Goal: Task Accomplishment & Management: Manage account settings

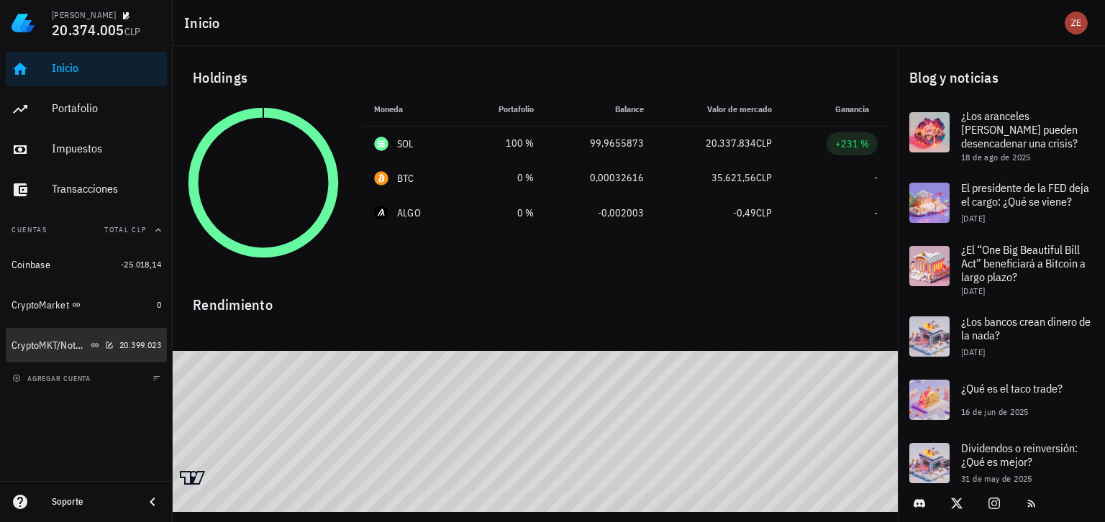
click at [43, 342] on div "CryptoMKT/NotBank" at bounding box center [50, 345] width 76 height 12
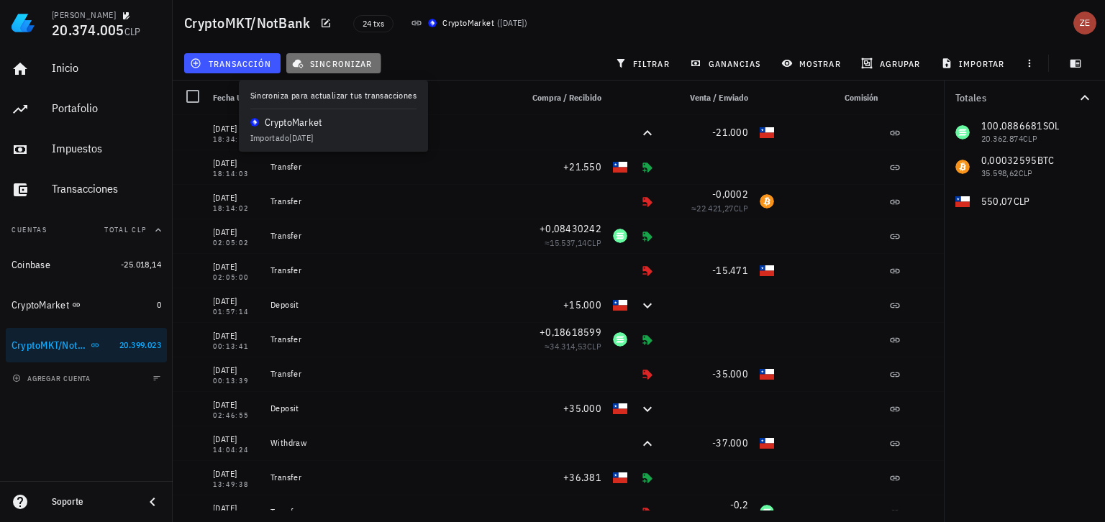
click at [352, 67] on span "sincronizar" at bounding box center [333, 64] width 77 height 12
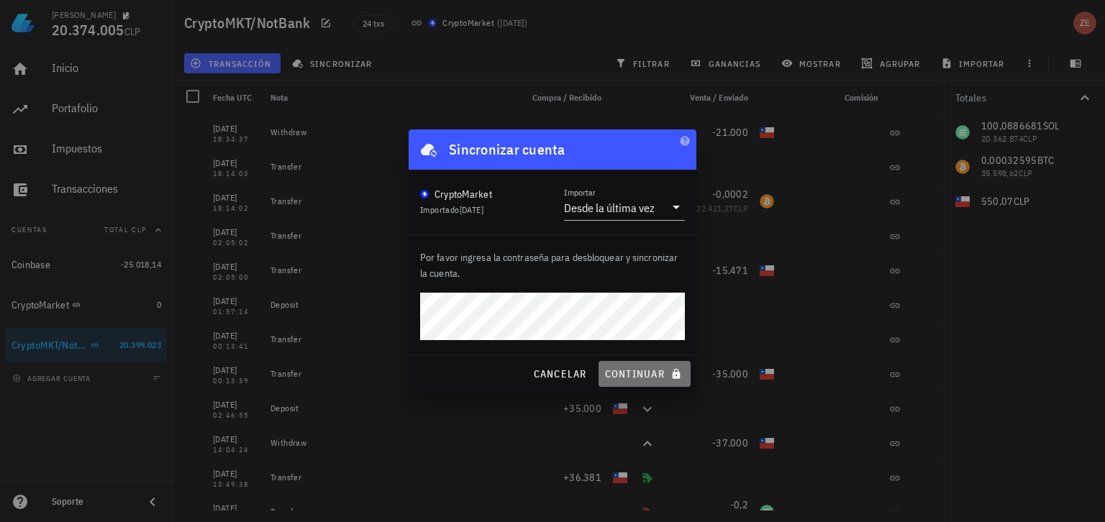
click at [631, 368] on span "continuar" at bounding box center [644, 373] width 81 height 13
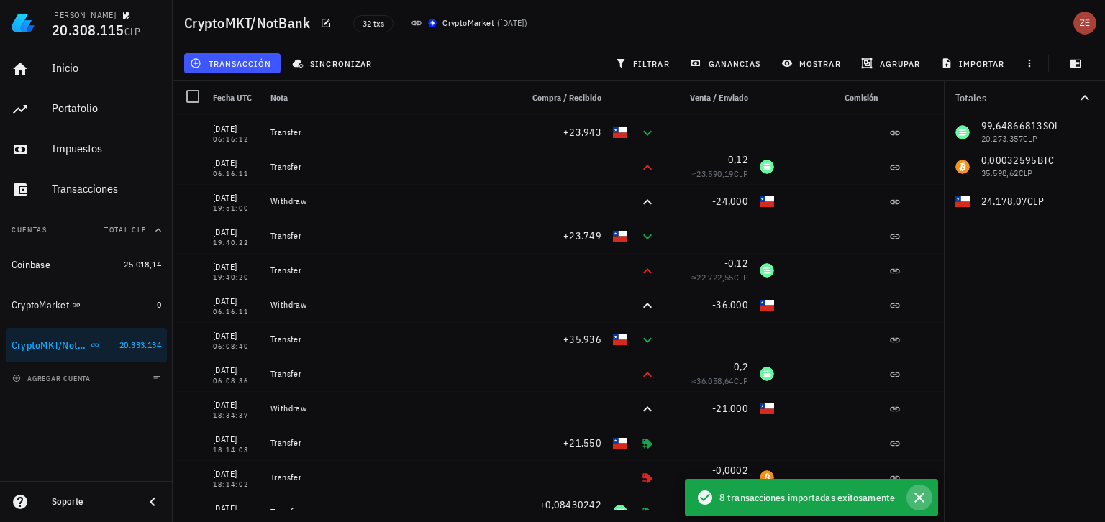
click at [920, 495] on icon "button" at bounding box center [918, 497] width 17 height 17
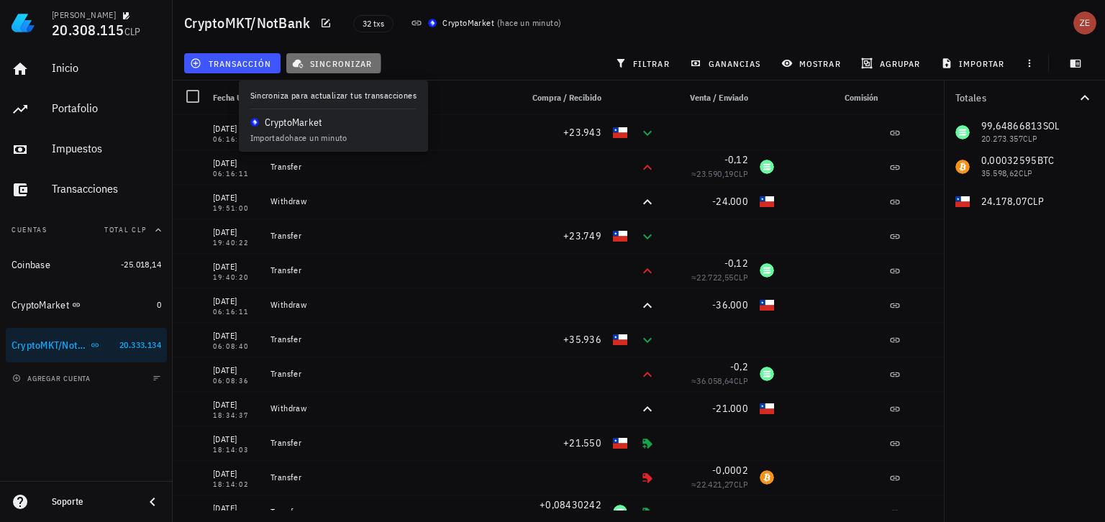
click at [368, 67] on span "sincronizar" at bounding box center [333, 64] width 77 height 12
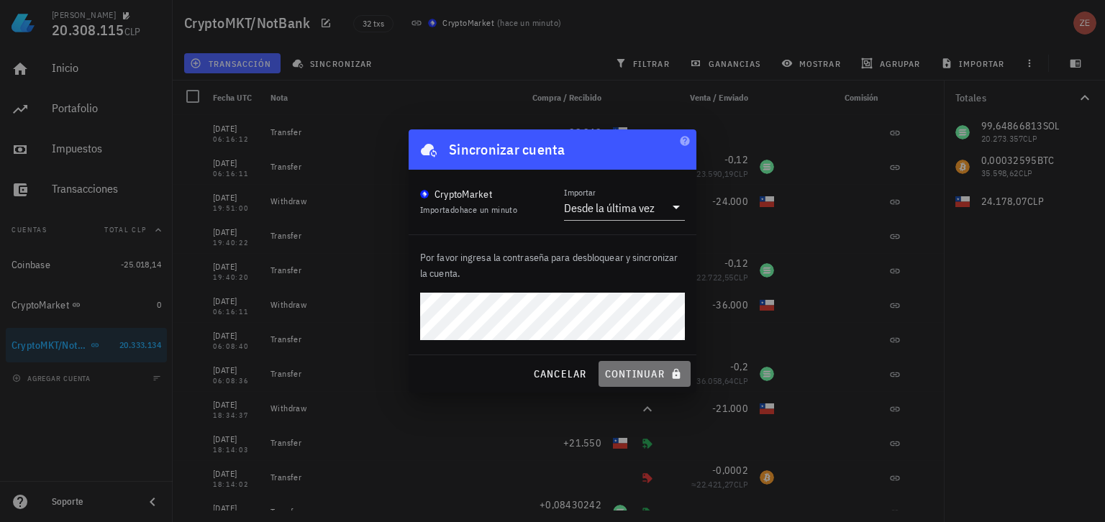
click at [623, 370] on span "continuar" at bounding box center [644, 373] width 81 height 13
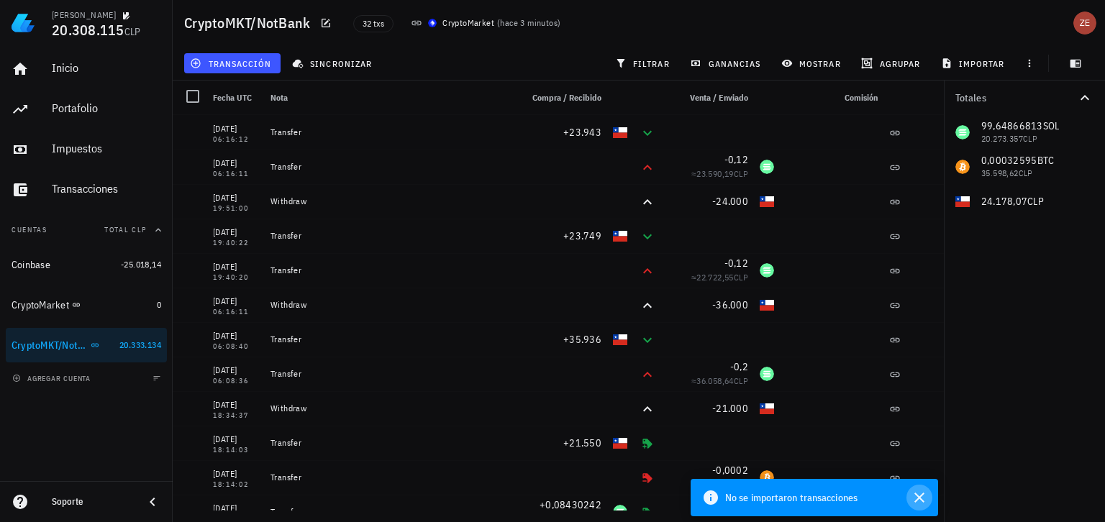
click at [920, 498] on icon "button" at bounding box center [919, 498] width 10 height 10
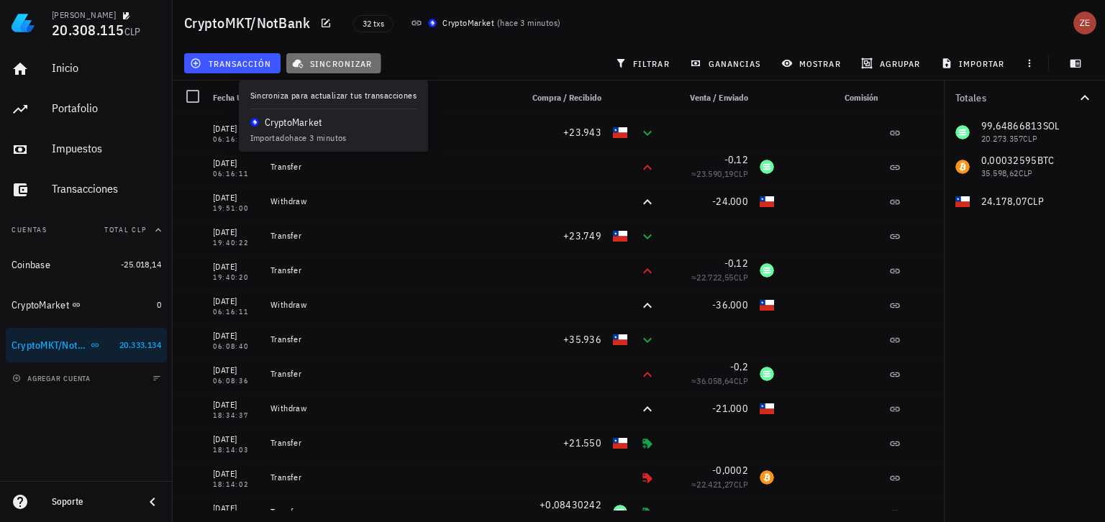
click at [347, 66] on span "sincronizar" at bounding box center [333, 64] width 77 height 12
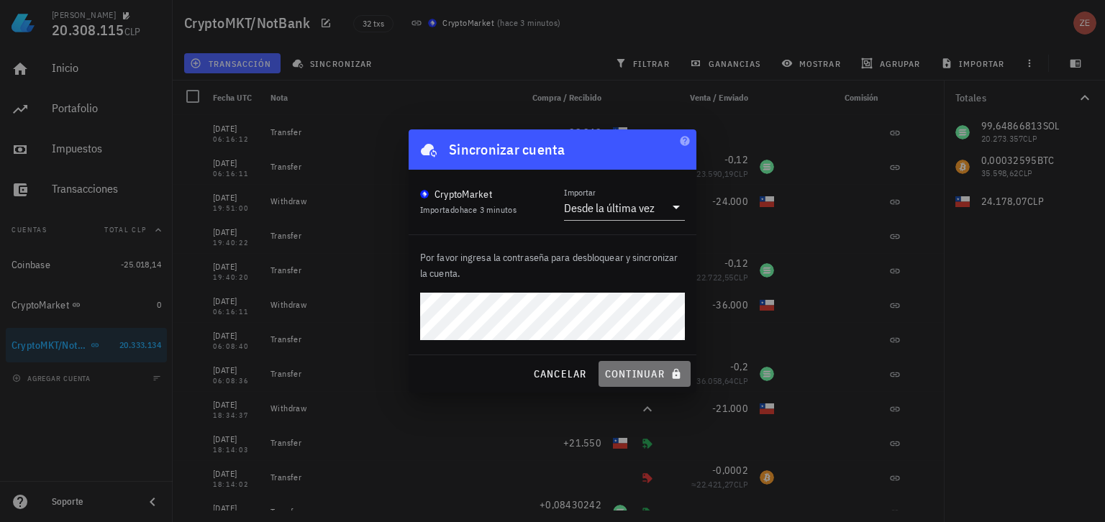
click at [633, 368] on span "continuar" at bounding box center [644, 373] width 81 height 13
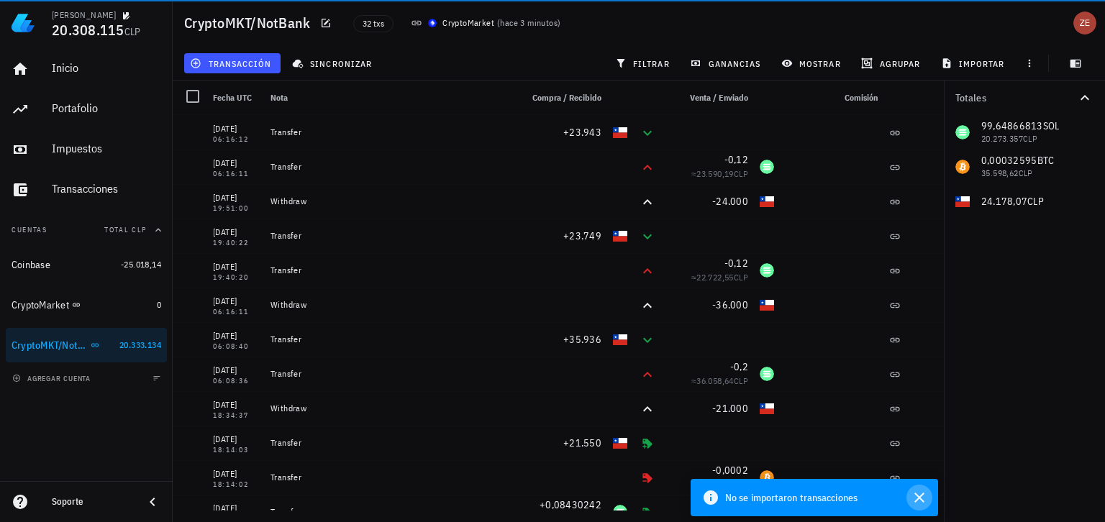
click at [923, 500] on icon "button" at bounding box center [918, 497] width 17 height 17
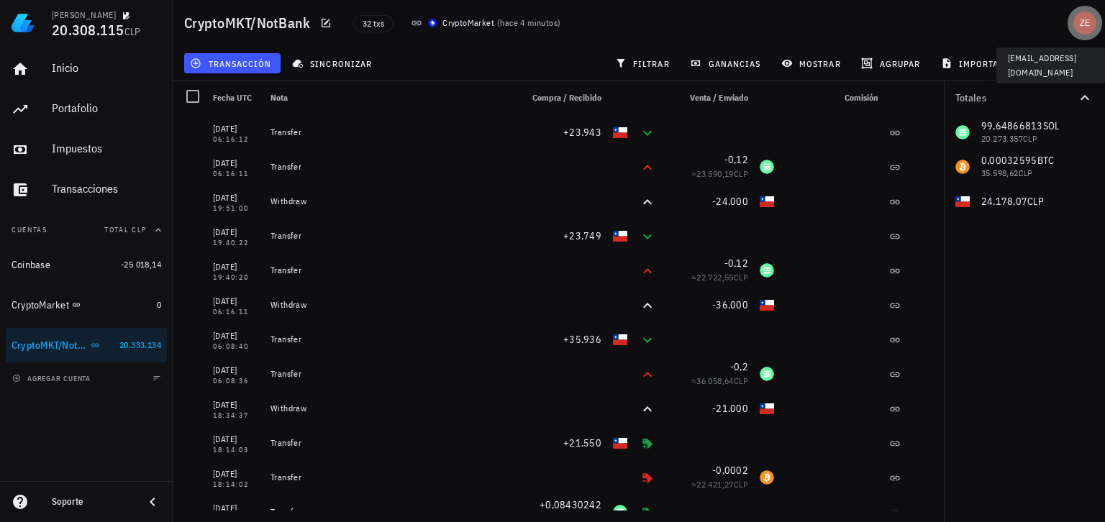
click at [1081, 27] on div "avatar" at bounding box center [1084, 23] width 23 height 23
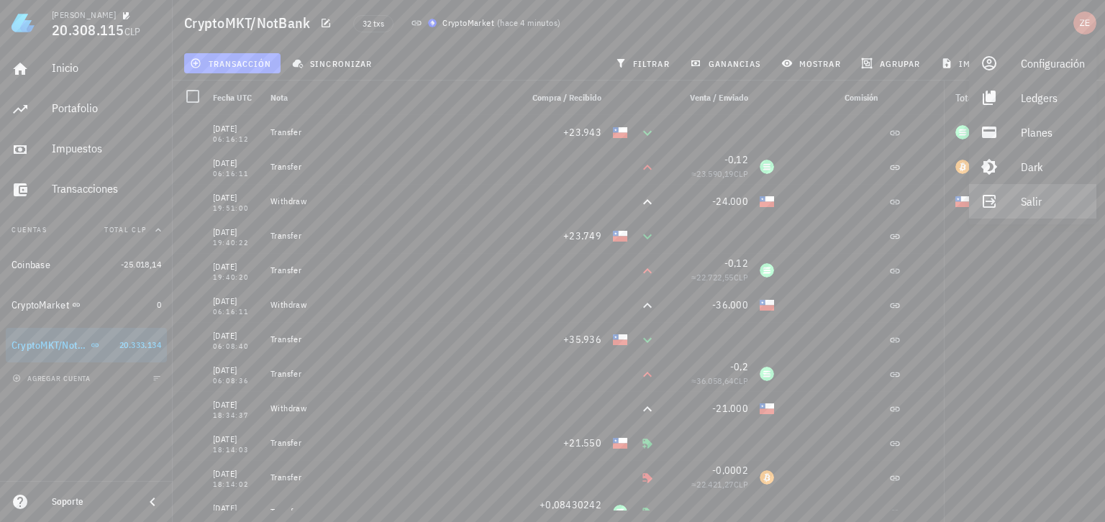
click at [1026, 202] on div "Salir" at bounding box center [1052, 201] width 64 height 29
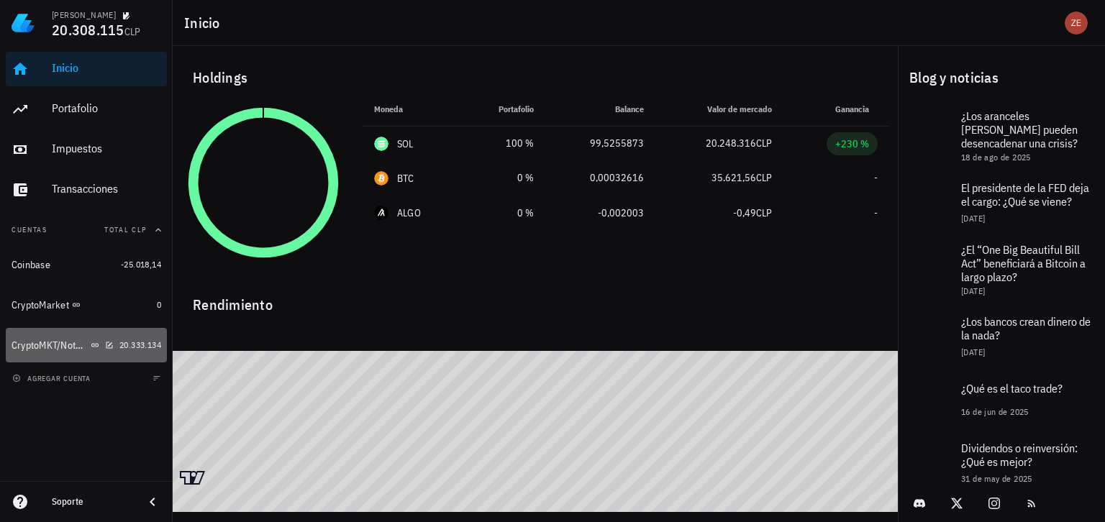
click at [50, 348] on div "CryptoMKT/NotBank" at bounding box center [50, 345] width 76 height 12
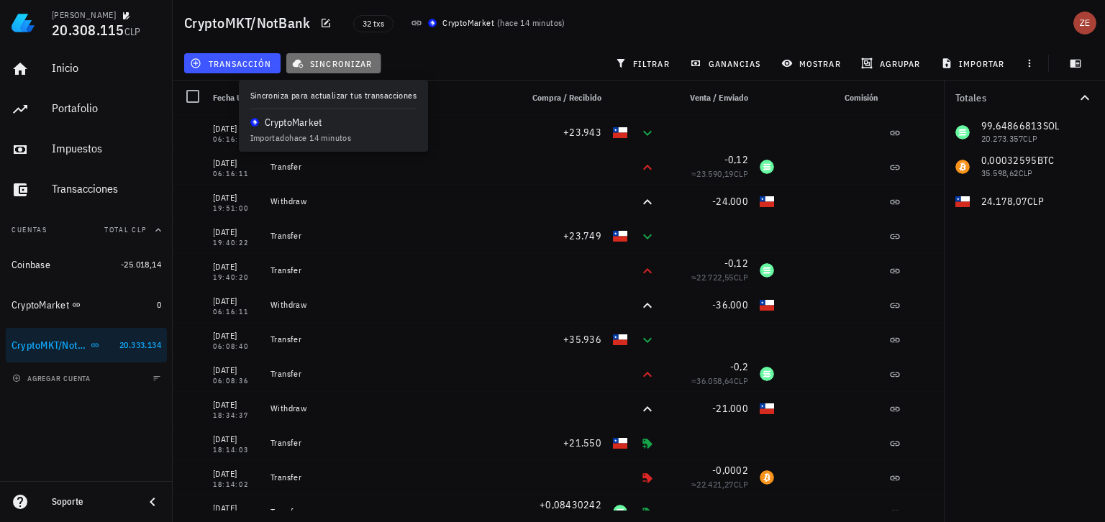
click at [347, 65] on span "sincronizar" at bounding box center [333, 64] width 77 height 12
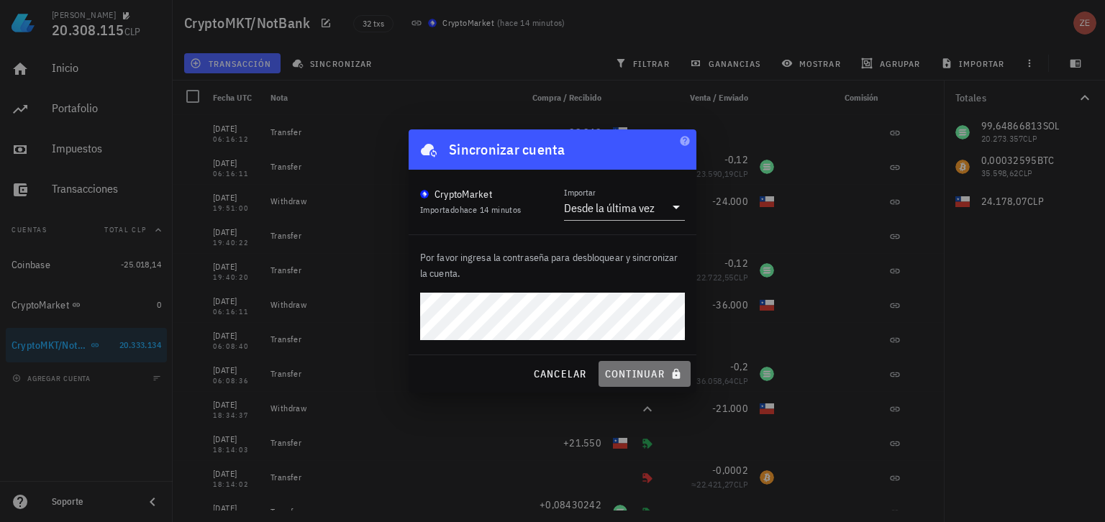
click at [654, 365] on button "continuar" at bounding box center [644, 374] width 92 height 26
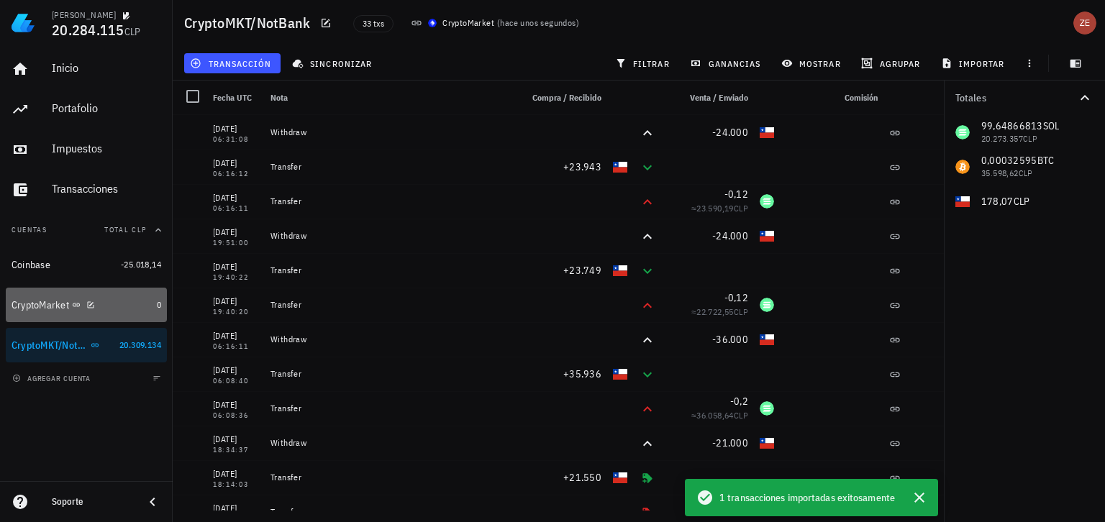
click at [30, 301] on div "CryptoMarket" at bounding box center [41, 305] width 58 height 12
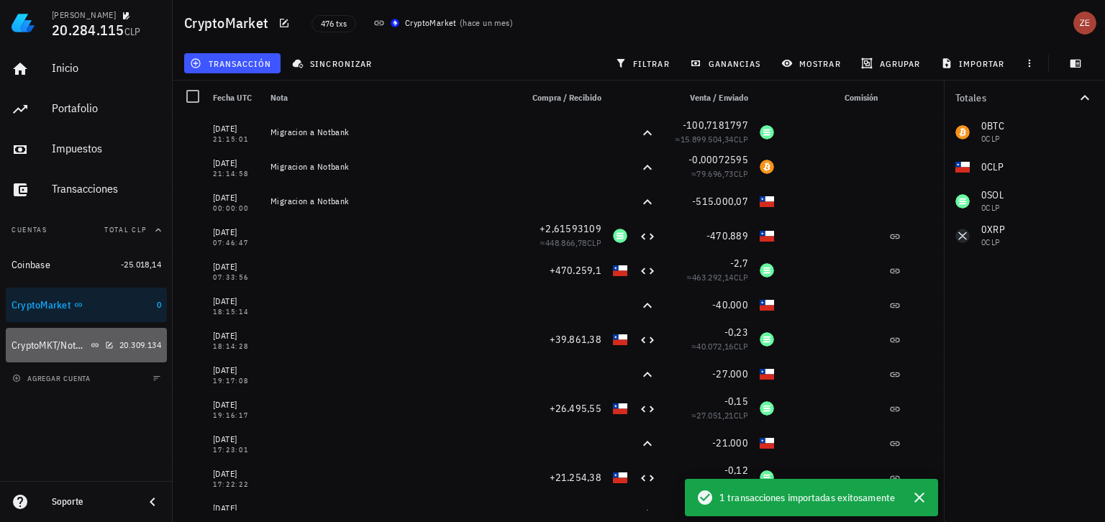
click at [45, 347] on div "CryptoMKT/NotBank" at bounding box center [50, 345] width 76 height 12
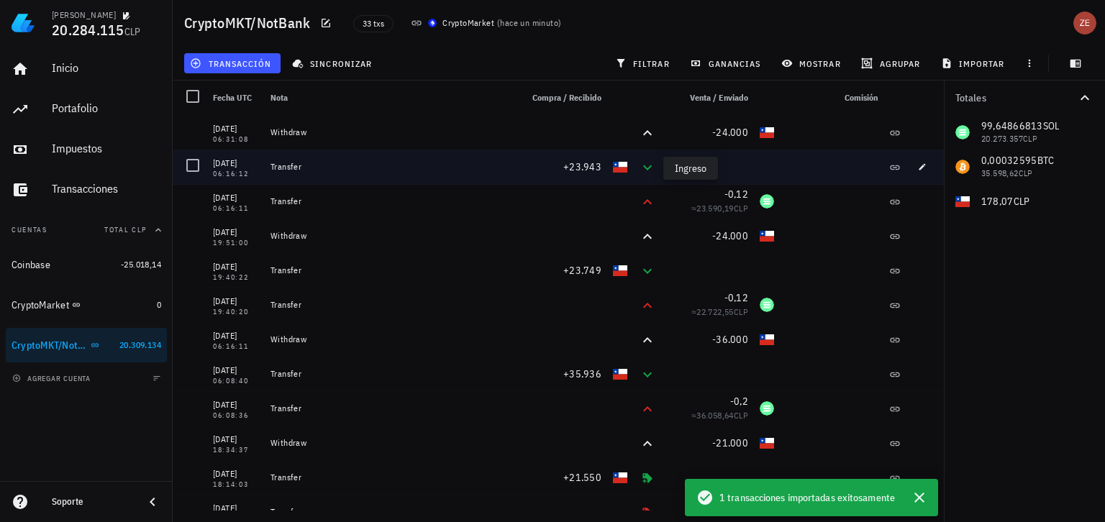
click at [649, 170] on icon at bounding box center [647, 167] width 17 height 17
click at [644, 170] on icon at bounding box center [647, 167] width 17 height 17
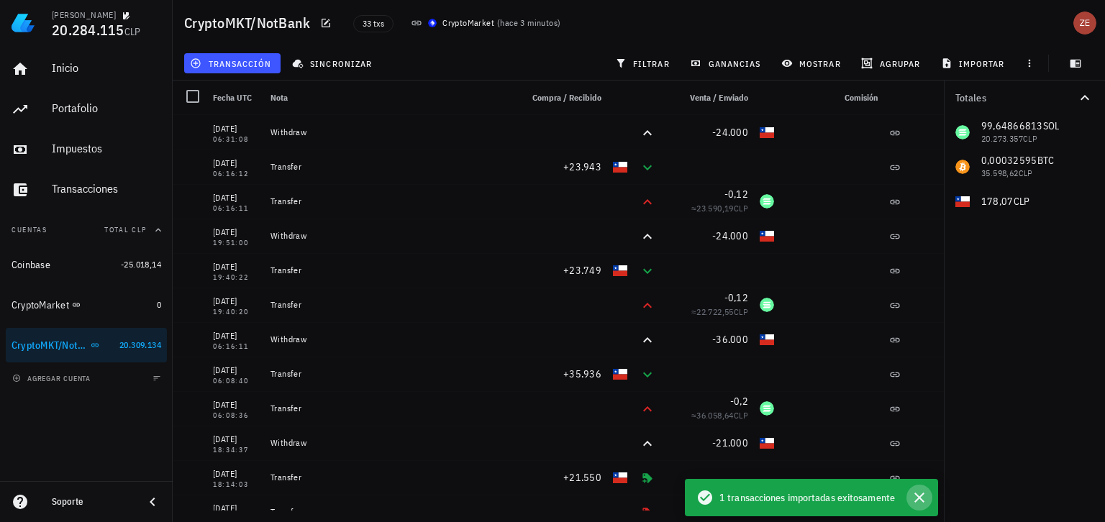
click at [919, 499] on icon "button" at bounding box center [919, 498] width 10 height 10
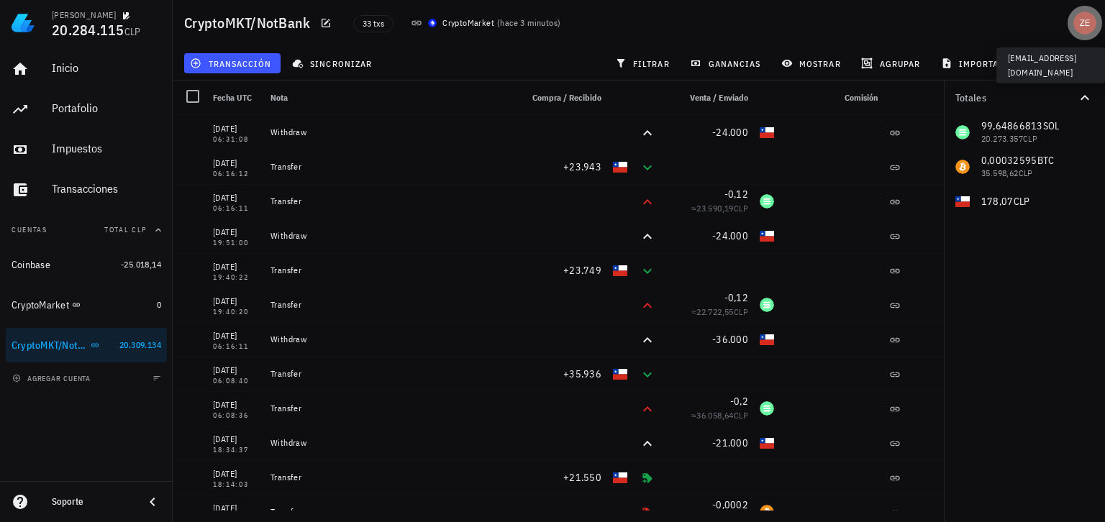
click at [1080, 29] on div "avatar" at bounding box center [1084, 23] width 23 height 23
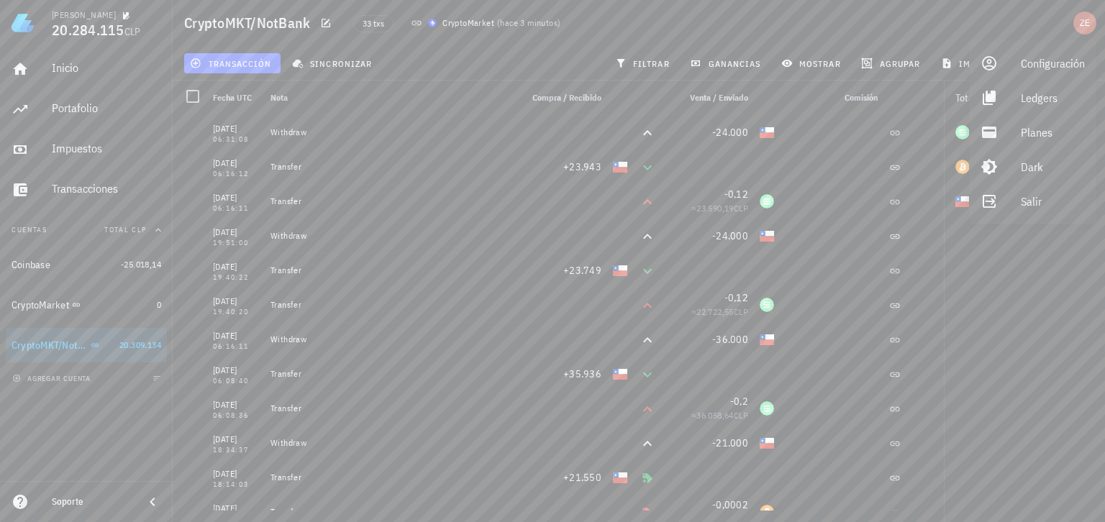
click at [915, 27] on div "CryptoMKT/NotBank 33 txs CryptoMarket ( hace 3 minutos )" at bounding box center [639, 23] width 932 height 46
click at [1083, 26] on div "avatar" at bounding box center [1084, 23] width 23 height 23
click at [1030, 131] on div "Planes" at bounding box center [1052, 132] width 64 height 29
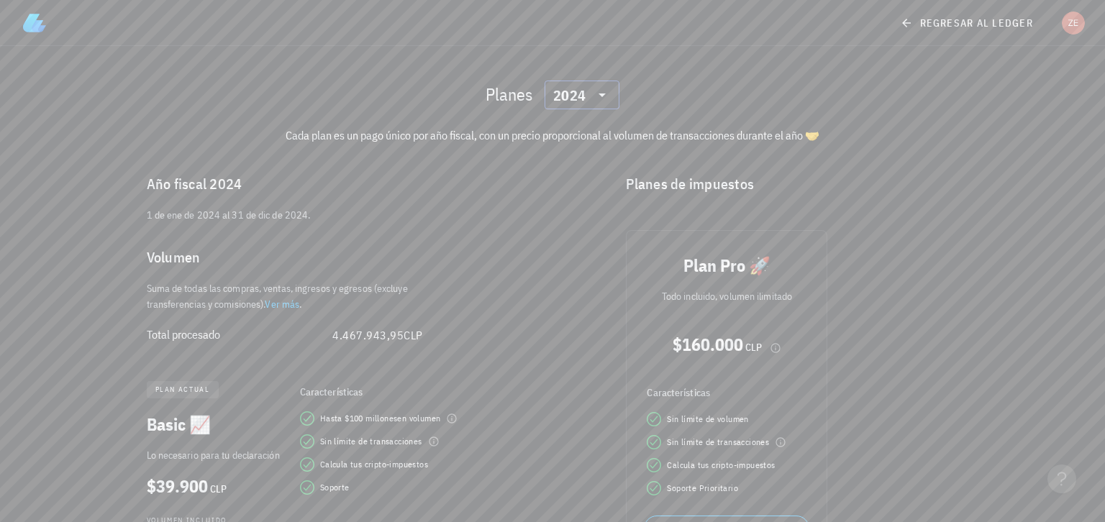
click at [603, 96] on icon at bounding box center [601, 94] width 17 height 17
click at [580, 132] on div "2025" at bounding box center [582, 133] width 52 height 12
click at [610, 94] on div "​ 2025" at bounding box center [581, 95] width 75 height 29
click at [575, 157] on div "2024" at bounding box center [582, 161] width 52 height 12
click at [605, 94] on icon at bounding box center [601, 94] width 17 height 17
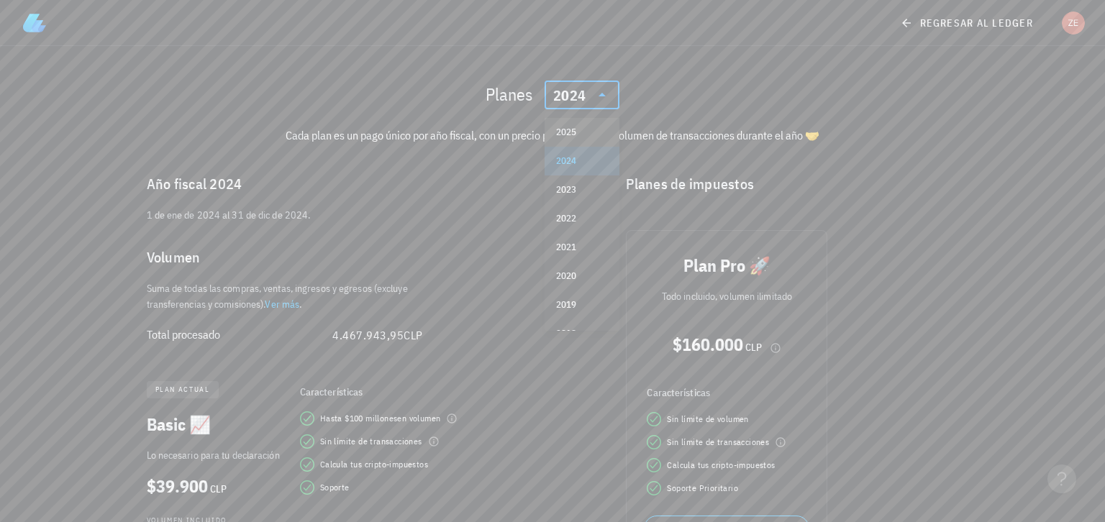
click at [582, 136] on div "2025" at bounding box center [582, 133] width 52 height 12
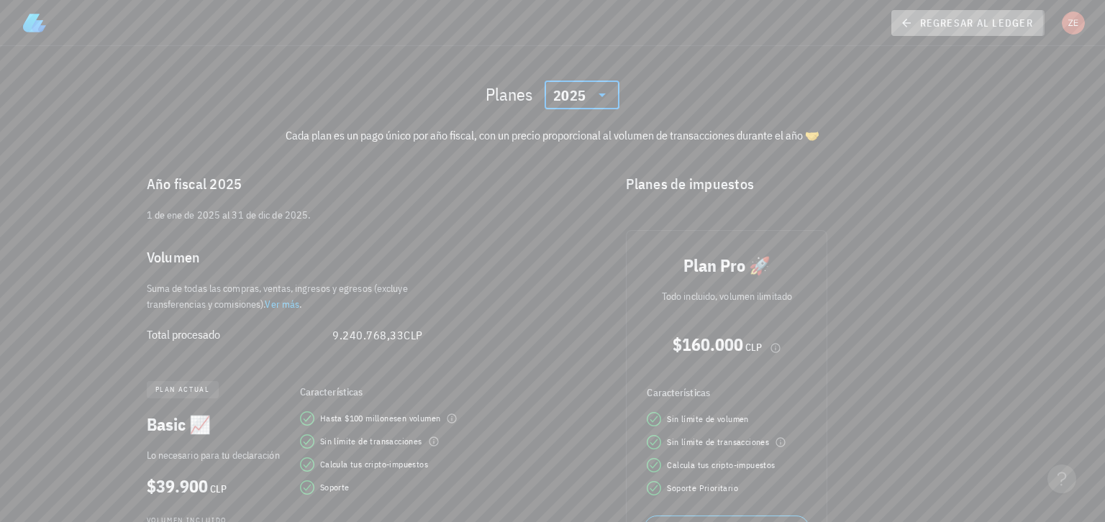
click at [923, 19] on span "regresar al ledger" at bounding box center [967, 23] width 130 height 13
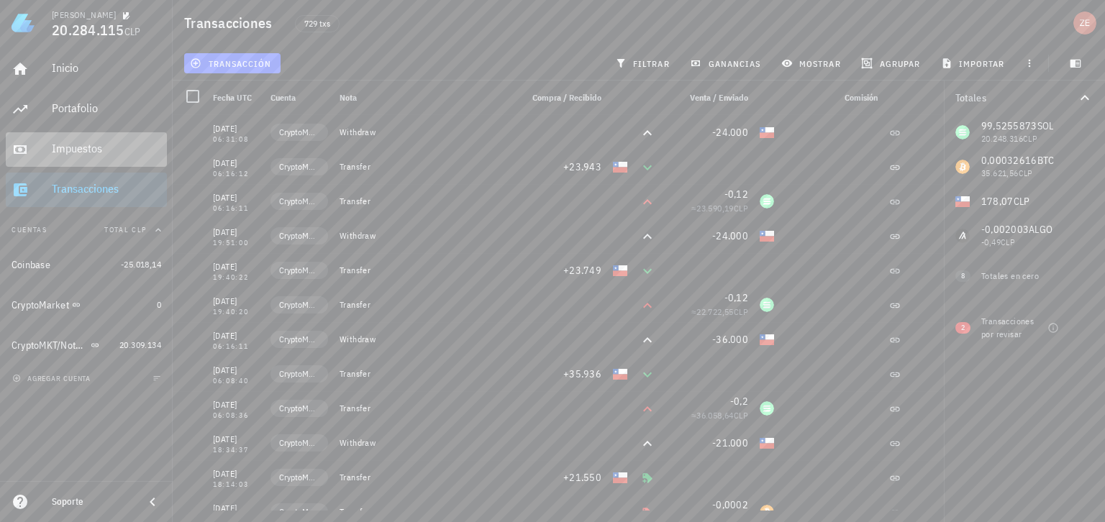
click at [93, 146] on div "Impuestos" at bounding box center [106, 149] width 109 height 14
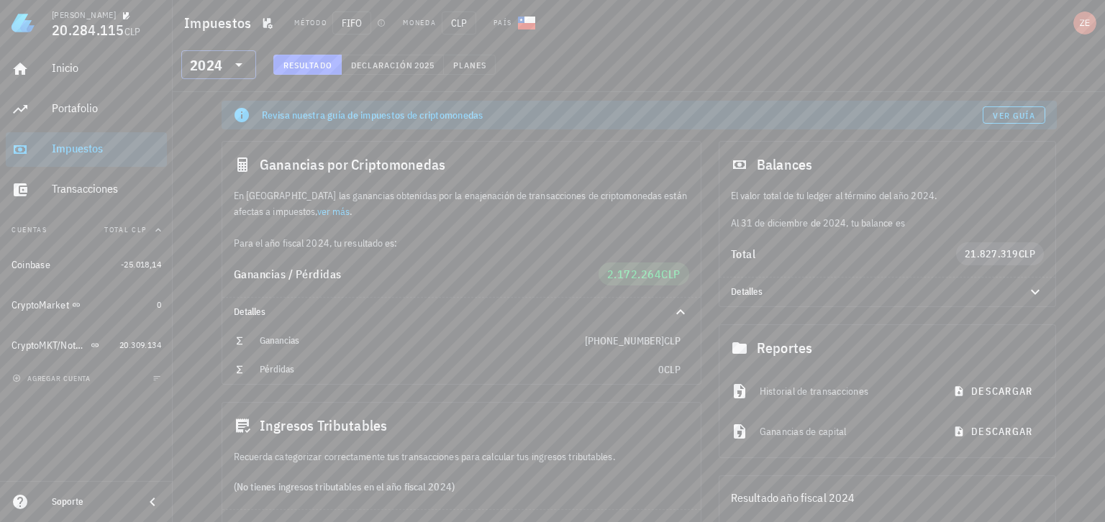
click at [232, 67] on icon at bounding box center [238, 64] width 17 height 17
click at [220, 97] on div "2025" at bounding box center [219, 102] width 52 height 12
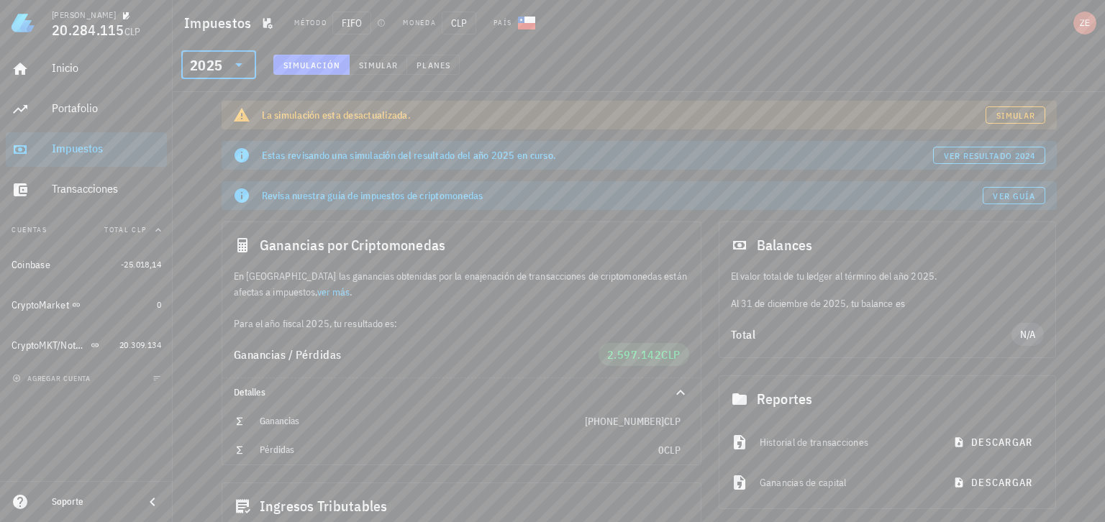
click at [245, 68] on icon at bounding box center [238, 64] width 17 height 17
click at [538, 69] on div "​ 2025 Simulación Simular Planes" at bounding box center [638, 68] width 926 height 37
click at [75, 74] on div "Inicio" at bounding box center [106, 68] width 109 height 14
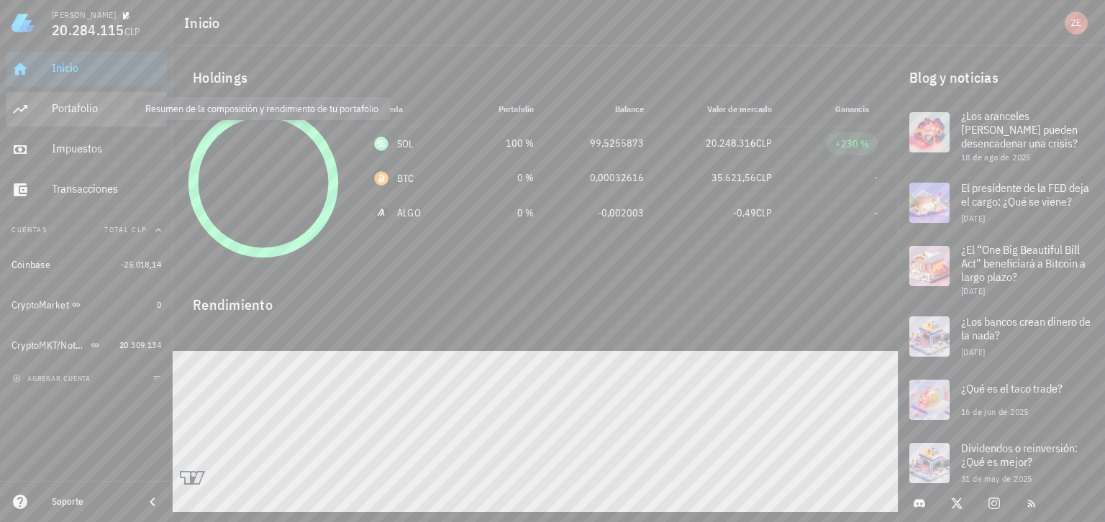
click at [63, 112] on div "Portafolio" at bounding box center [106, 108] width 109 height 14
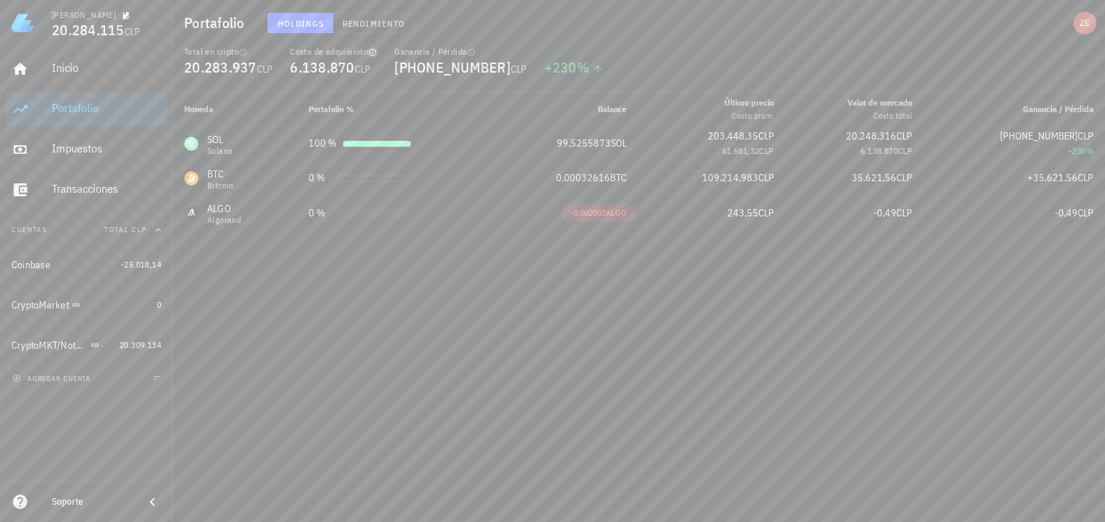
click at [372, 50] on icon "button" at bounding box center [372, 52] width 9 height 9
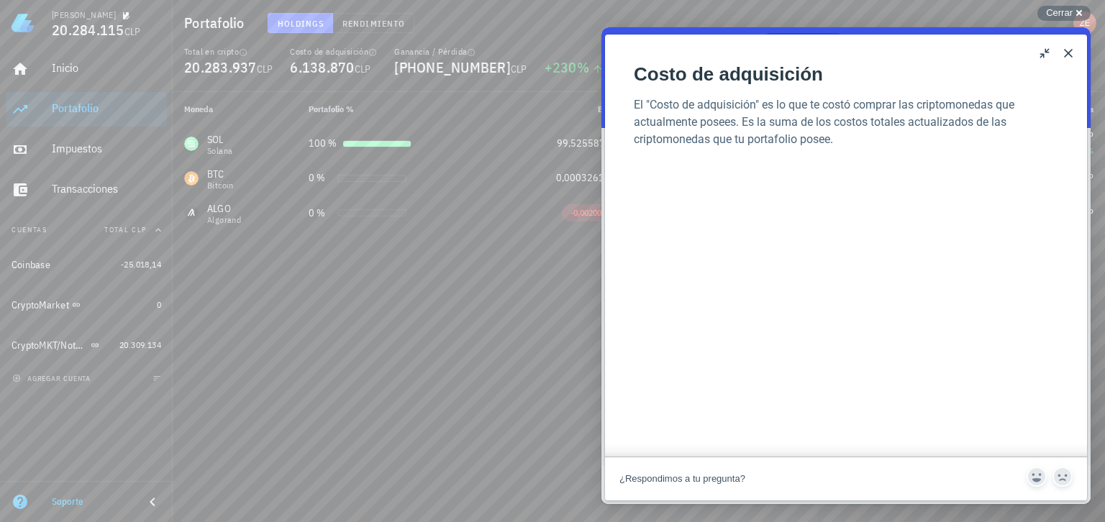
scroll to position [126, 0]
click at [1071, 54] on button "Close" at bounding box center [1067, 53] width 23 height 23
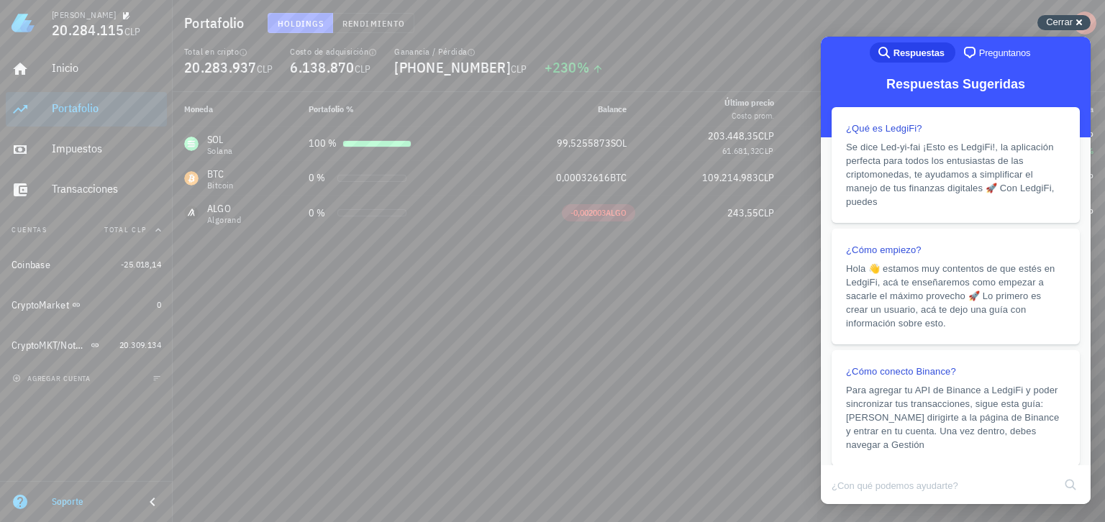
click at [1064, 22] on span "Cerrar" at bounding box center [1059, 22] width 27 height 11
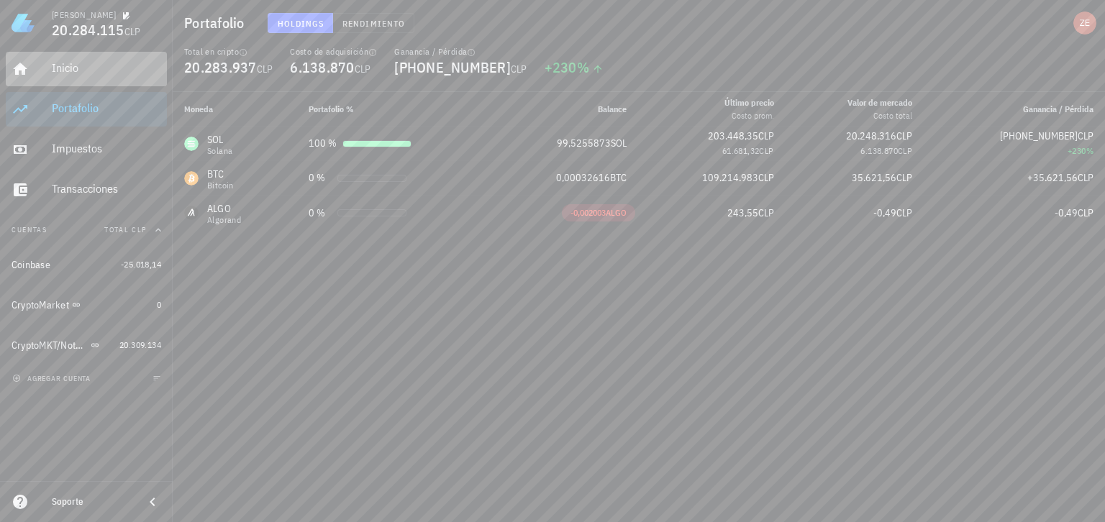
click at [74, 77] on div "Inicio" at bounding box center [106, 68] width 109 height 32
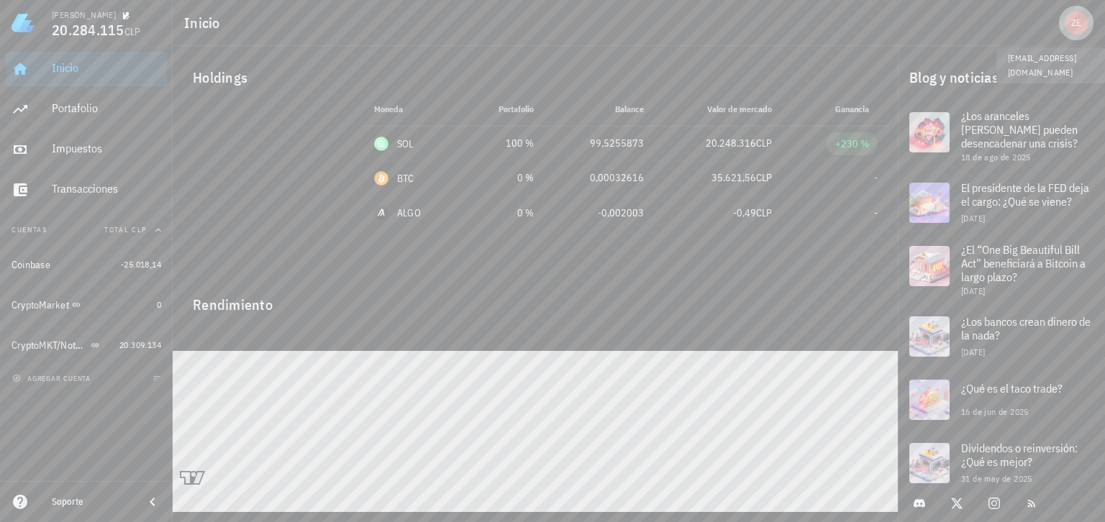
click at [1084, 24] on div "avatar" at bounding box center [1075, 23] width 23 height 23
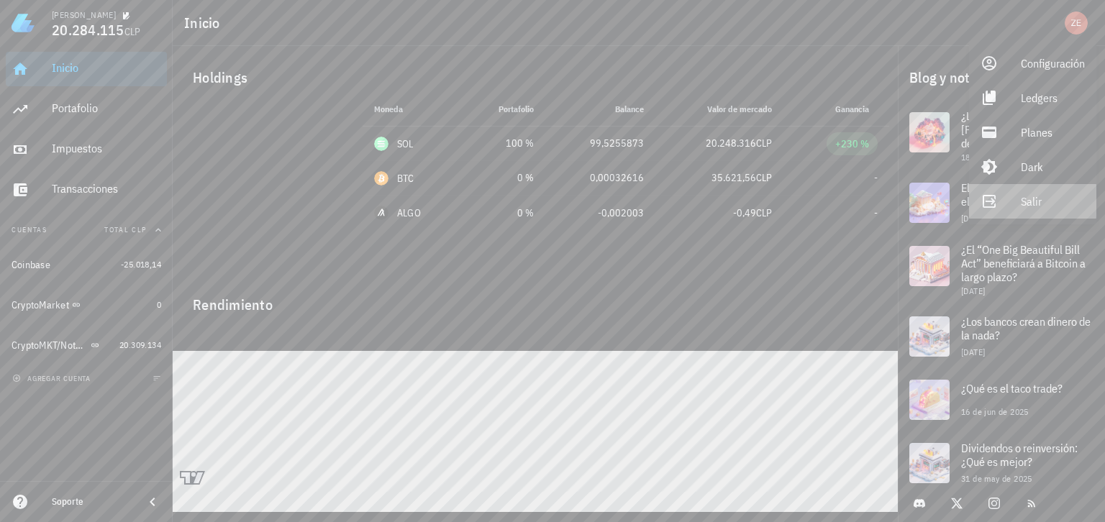
click at [1012, 200] on link "Salir" at bounding box center [1032, 201] width 127 height 35
